Goal: Task Accomplishment & Management: Complete application form

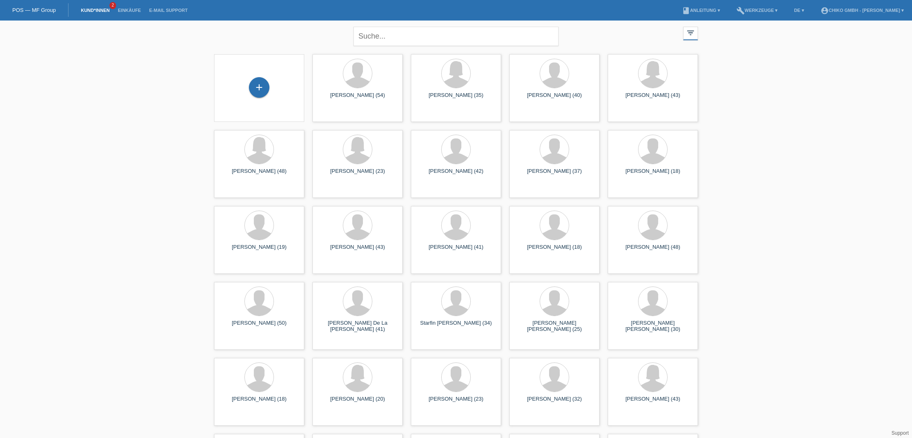
click at [89, 7] on li "Kund*innen 2" at bounding box center [95, 10] width 37 height 21
click at [89, 9] on link "Kund*innen" at bounding box center [95, 10] width 37 height 5
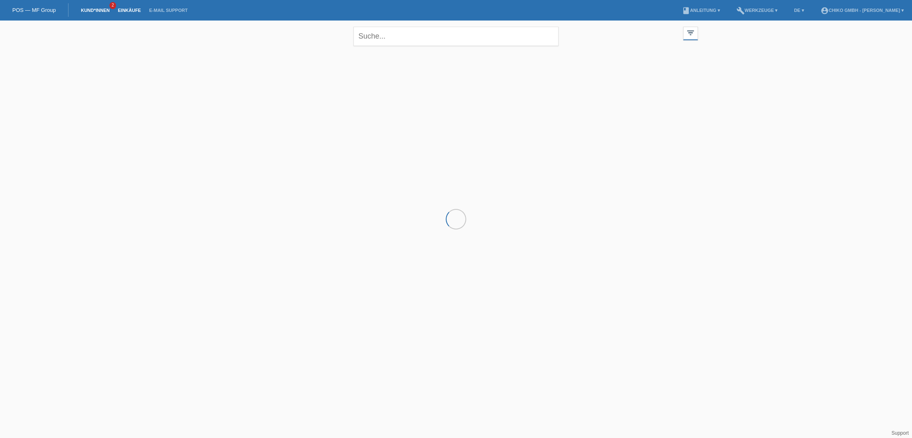
click at [145, 9] on link "E-Mail Support" at bounding box center [168, 10] width 47 height 5
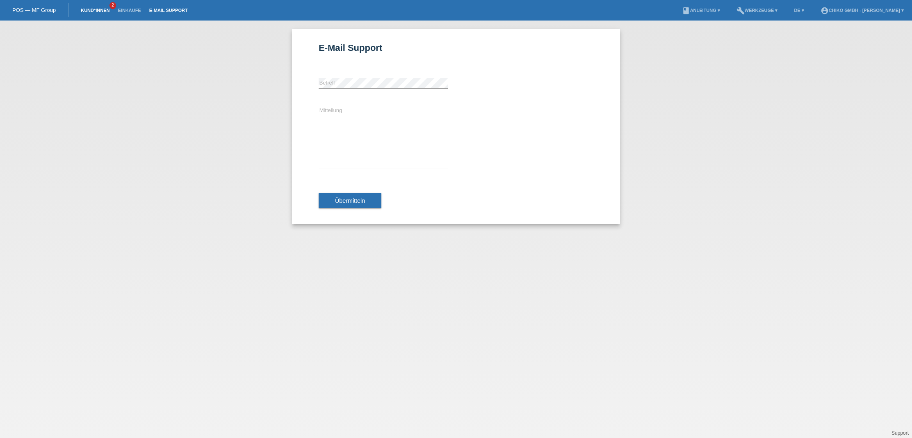
click at [94, 11] on link "Kund*innen" at bounding box center [95, 10] width 37 height 5
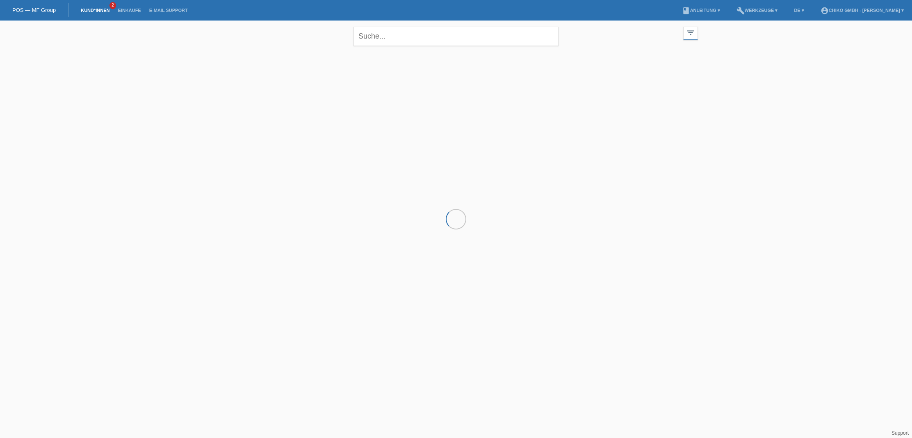
click at [34, 9] on link "POS — MF Group" at bounding box center [33, 10] width 43 height 6
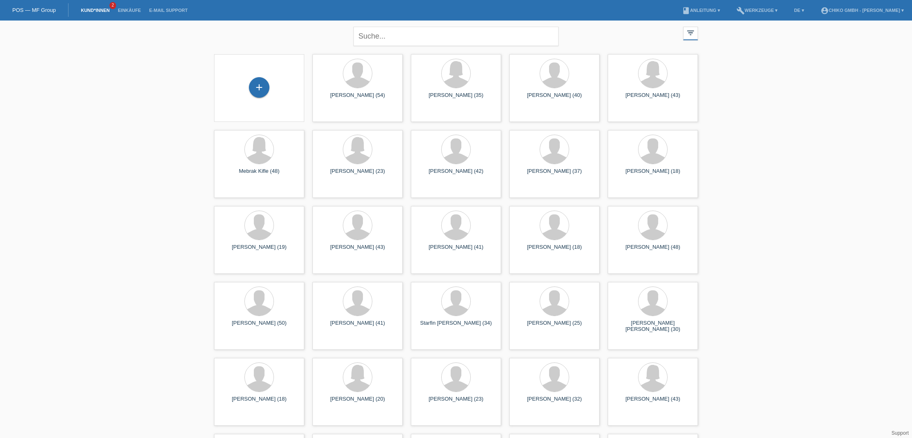
scroll to position [0, 0]
click at [106, 8] on link "Kund*innen" at bounding box center [95, 10] width 37 height 5
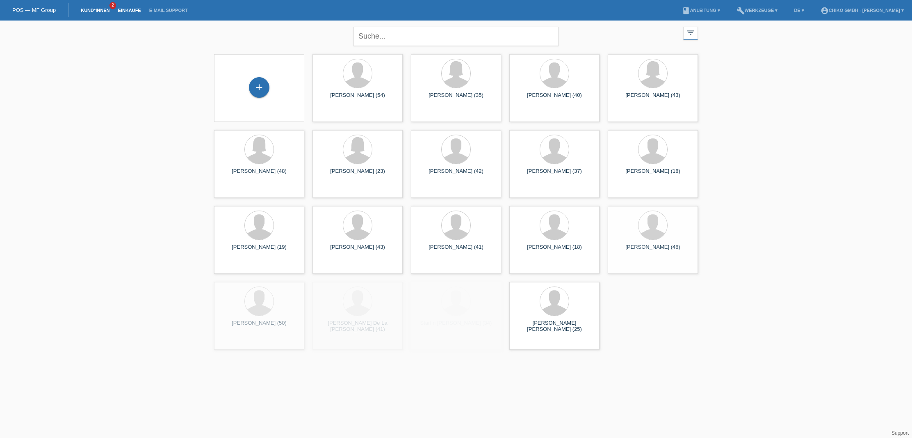
click at [123, 8] on link "Einkäufe" at bounding box center [129, 10] width 31 height 5
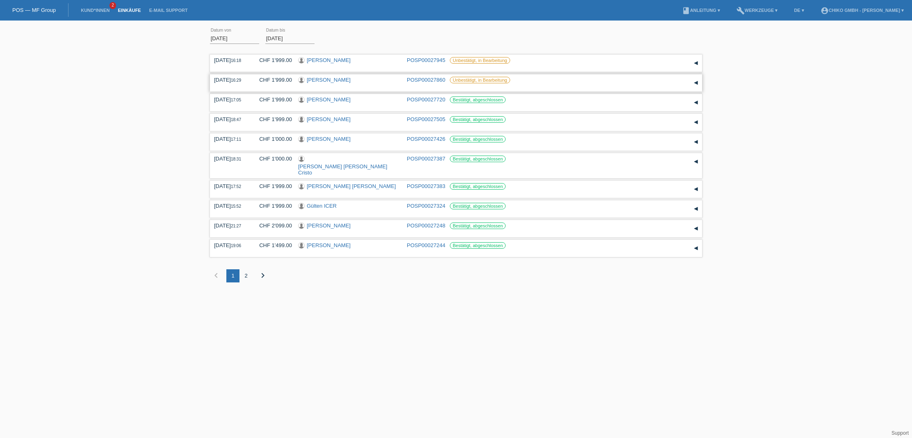
click at [351, 80] on link "[PERSON_NAME]" at bounding box center [329, 80] width 44 height 6
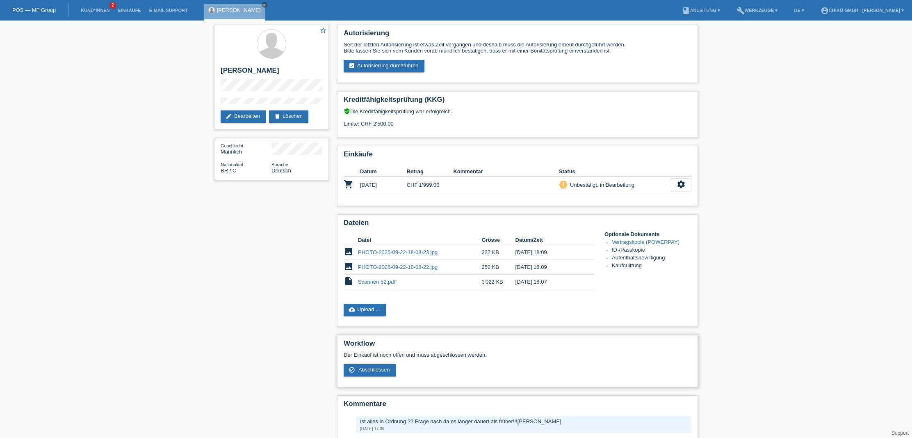
scroll to position [1, 0]
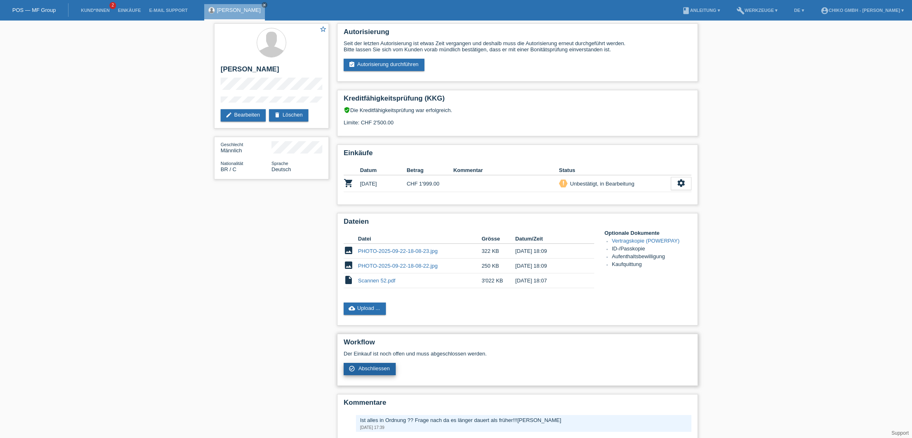
click at [372, 371] on span "Abschliessen" at bounding box center [374, 368] width 32 height 6
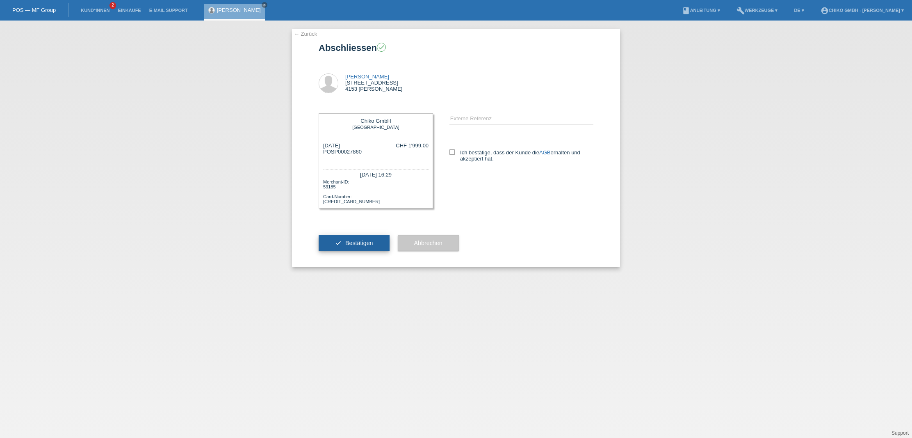
click at [364, 244] on span "Bestätigen" at bounding box center [359, 243] width 28 height 7
click at [457, 156] on label "Ich bestätige, dass der Kunde die AGB erhalten und akzeptiert hat." at bounding box center [522, 155] width 144 height 12
click at [455, 155] on input "Ich bestätige, dass der Kunde die AGB erhalten und akzeptiert hat." at bounding box center [452, 151] width 5 height 5
checkbox input "true"
click at [363, 243] on span "Bestätigen" at bounding box center [359, 243] width 28 height 7
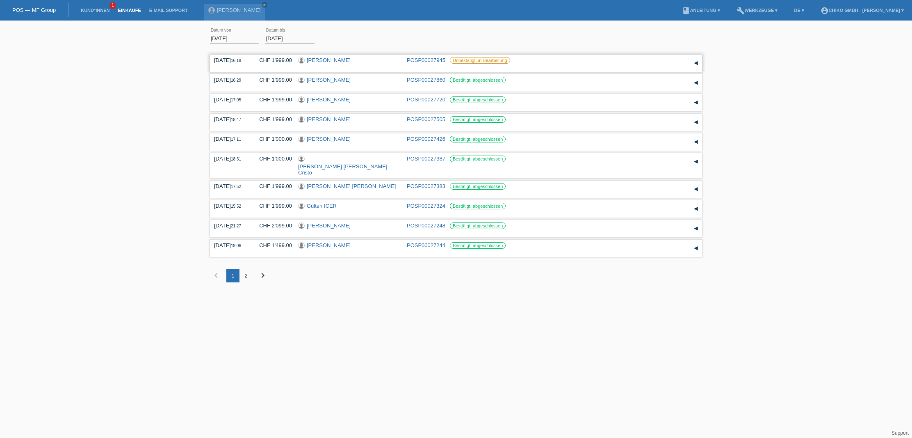
scroll to position [0, 1]
click at [429, 57] on link "POSP00027945" at bounding box center [426, 60] width 39 height 6
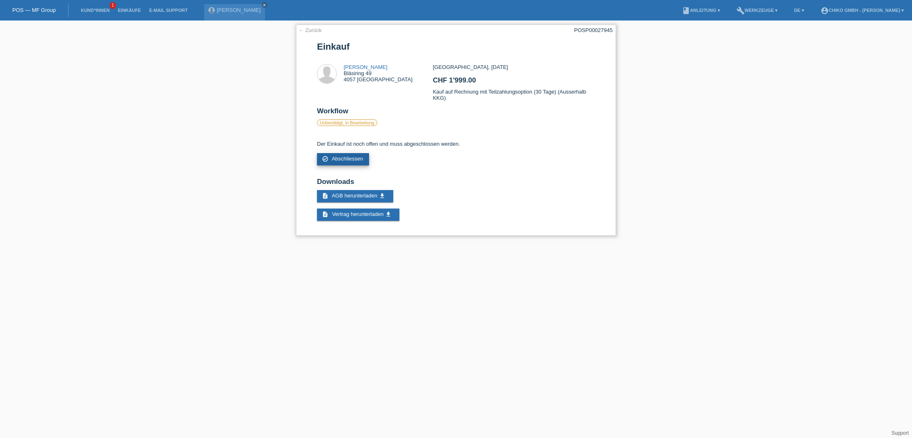
click at [349, 160] on span "Abschliessen" at bounding box center [348, 158] width 32 height 6
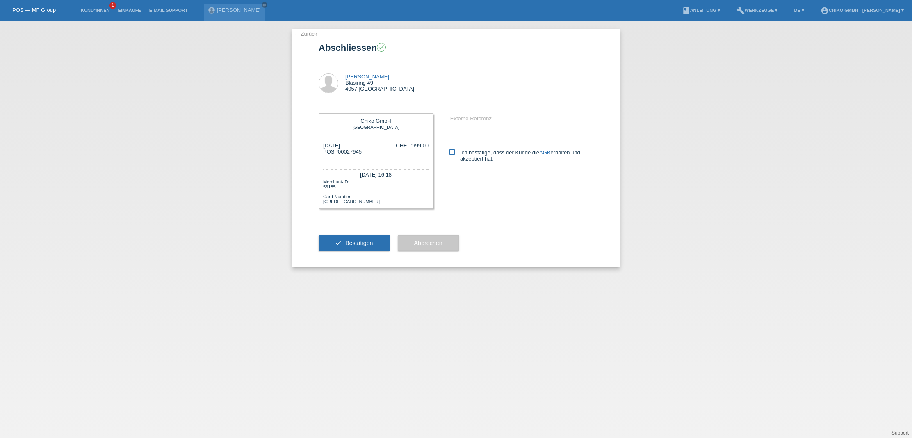
click at [452, 153] on icon at bounding box center [452, 151] width 5 height 5
click at [452, 153] on input "Ich bestätige, dass der Kunde die AGB erhalten und akzeptiert hat." at bounding box center [452, 151] width 5 height 5
checkbox input "true"
click at [350, 254] on div "check Bestätigen" at bounding box center [354, 243] width 71 height 48
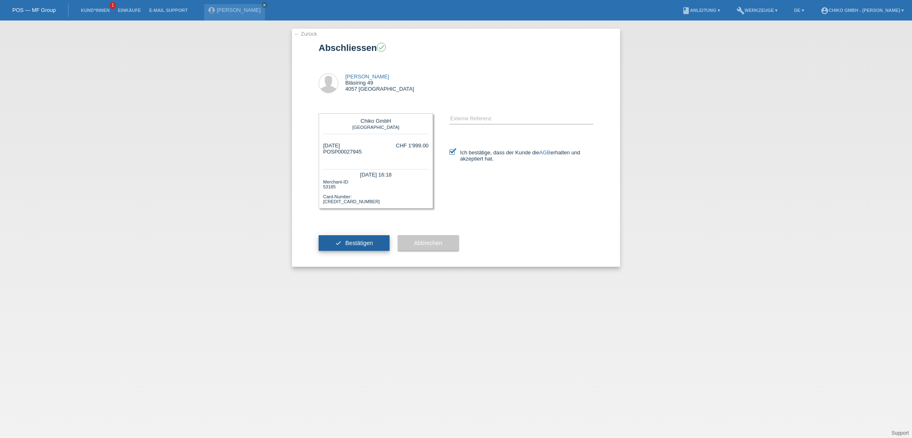
scroll to position [0, 0]
click at [356, 241] on span "Bestätigen" at bounding box center [359, 243] width 28 height 7
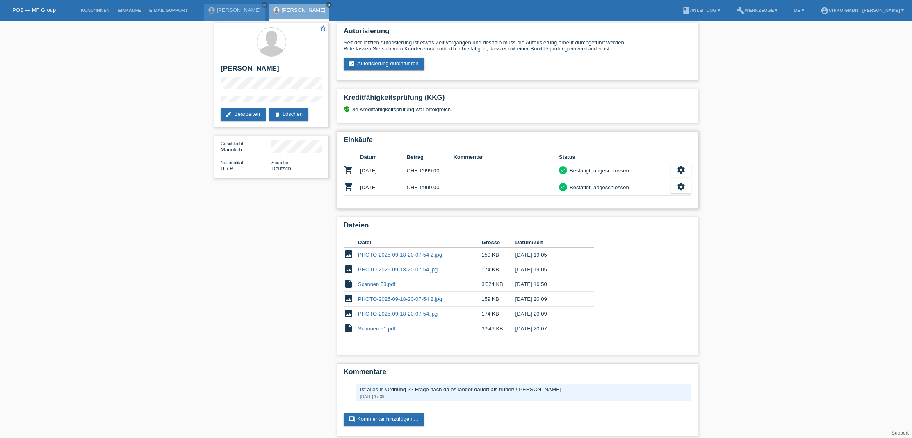
scroll to position [10, 0]
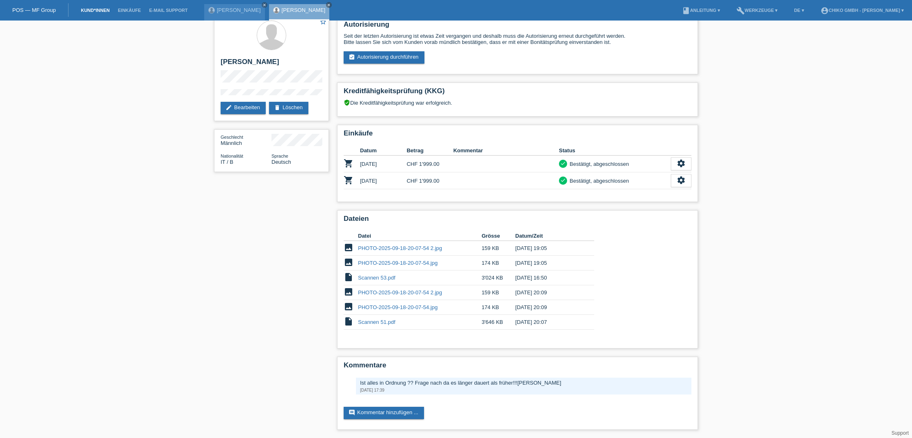
click at [97, 9] on link "Kund*innen" at bounding box center [95, 10] width 37 height 5
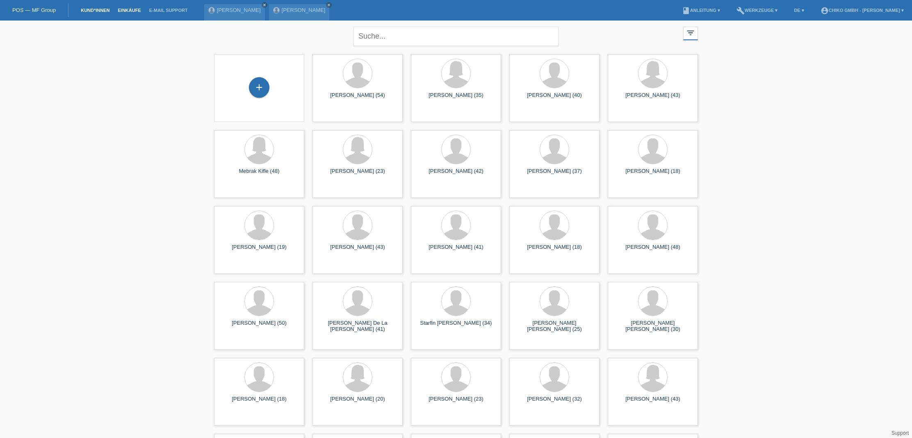
scroll to position [0, 0]
click at [126, 9] on link "Einkäufe" at bounding box center [129, 10] width 31 height 5
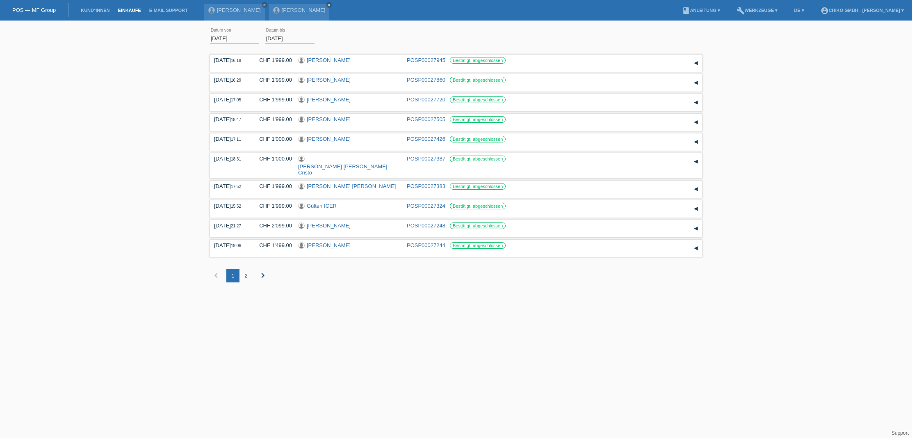
click at [243, 269] on div "2" at bounding box center [246, 275] width 13 height 13
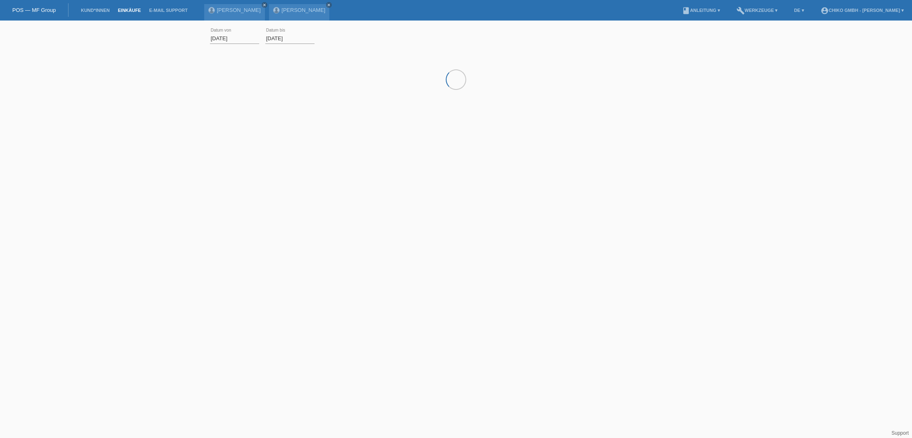
click at [243, 135] on html "POS — MF Group Kund*innen Einkäufe E-Mail Support [PERSON_NAME] close close" at bounding box center [456, 67] width 912 height 135
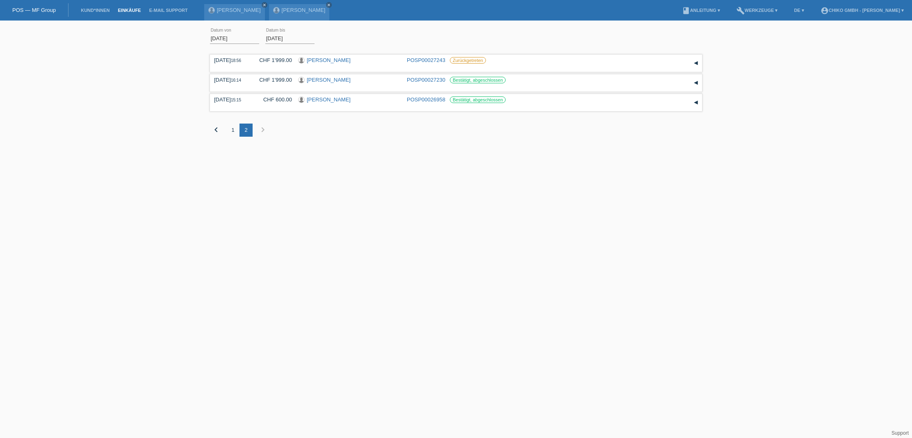
click at [233, 129] on div "1" at bounding box center [232, 129] width 13 height 13
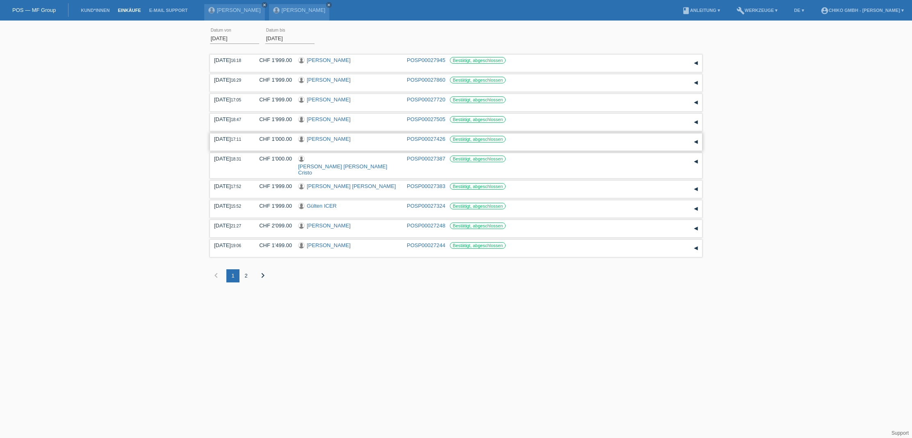
drag, startPoint x: 486, startPoint y: 120, endPoint x: 309, endPoint y: 149, distance: 179.6
click at [359, 137] on div "[DATE] 16:18 CHF 1'999.00 [PERSON_NAME] POSP00027945 Datum" at bounding box center [456, 174] width 492 height 242
